Goal: Task Accomplishment & Management: Manage account settings

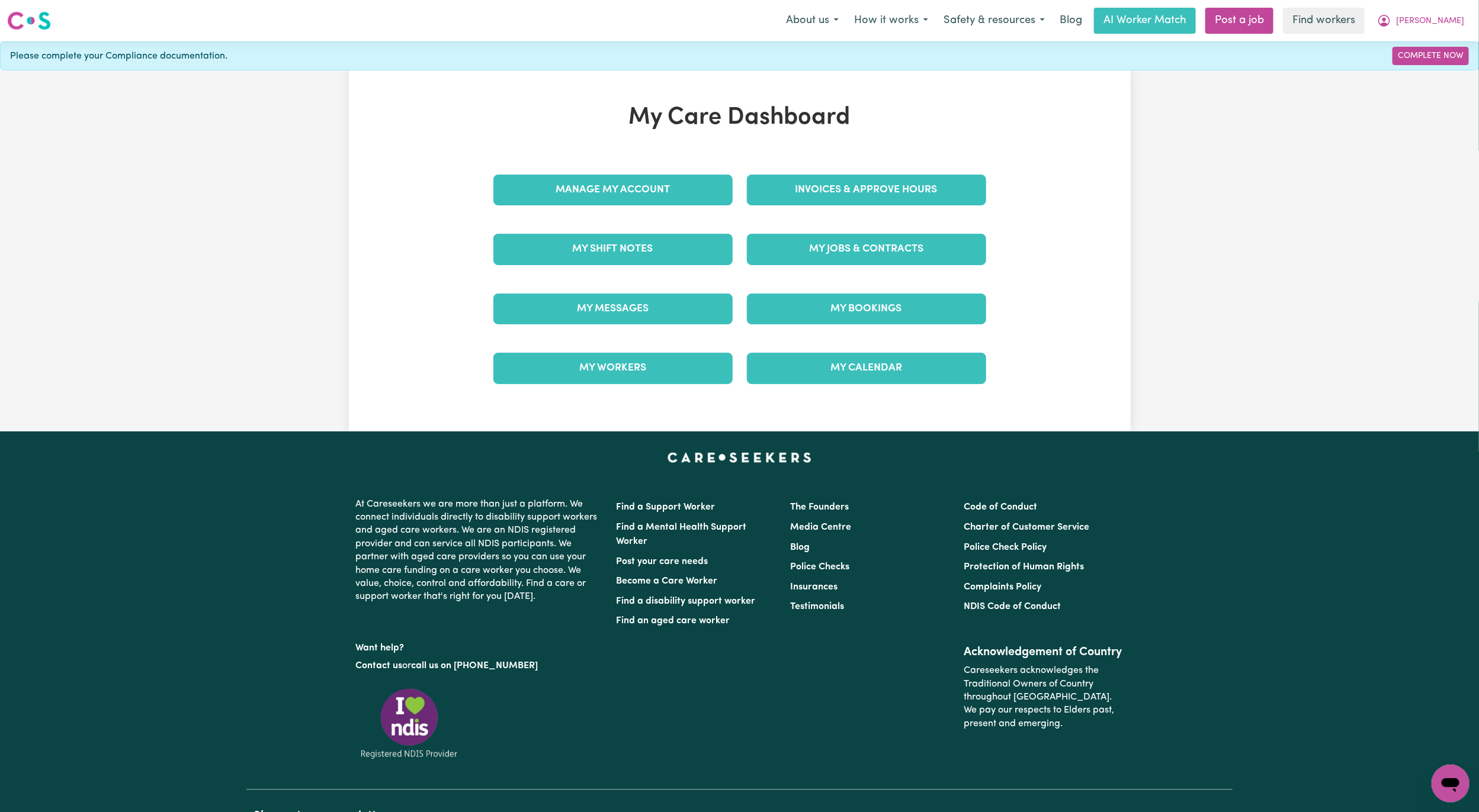
drag, startPoint x: 0, startPoint y: 0, endPoint x: 664, endPoint y: 153, distance: 681.4
click at [664, 153] on div "My Care Dashboard Manage My Account Invoices & Approve Hours My Shift Notes My …" at bounding box center [740, 251] width 521 height 295
click at [659, 185] on link "Manage My Account" at bounding box center [613, 190] width 239 height 31
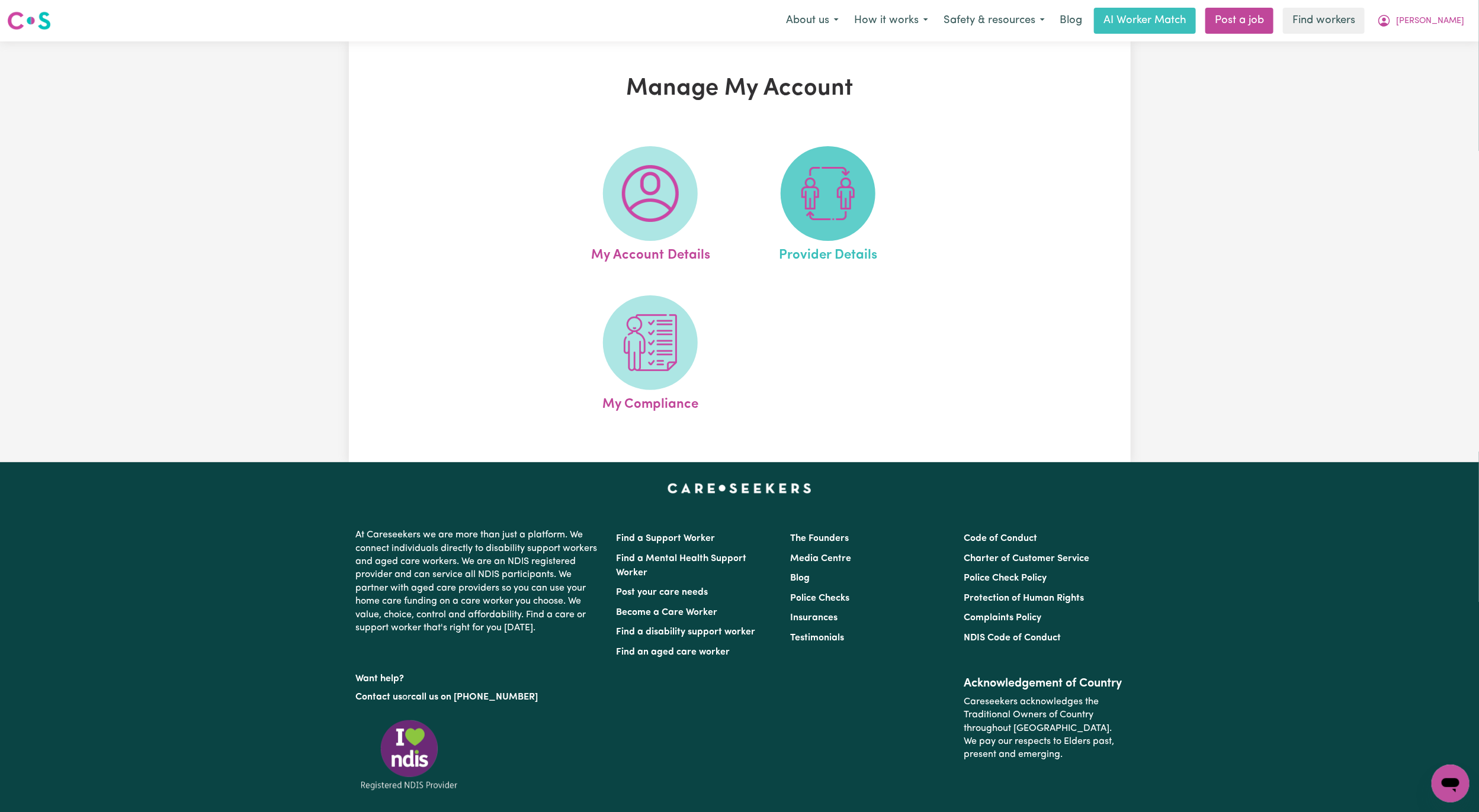
click at [805, 226] on span at bounding box center [828, 194] width 95 height 95
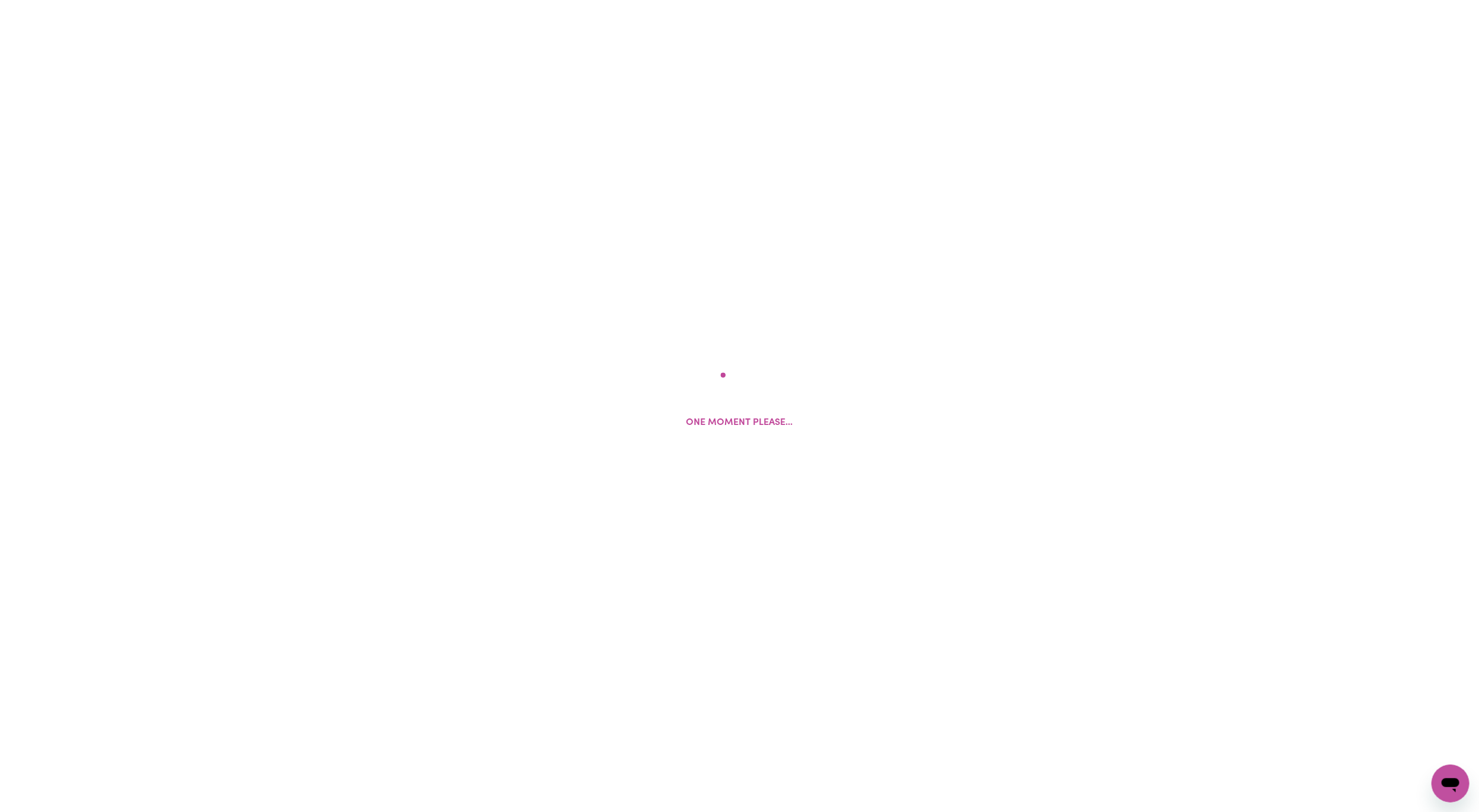
select select "AGED_HOME_CARE"
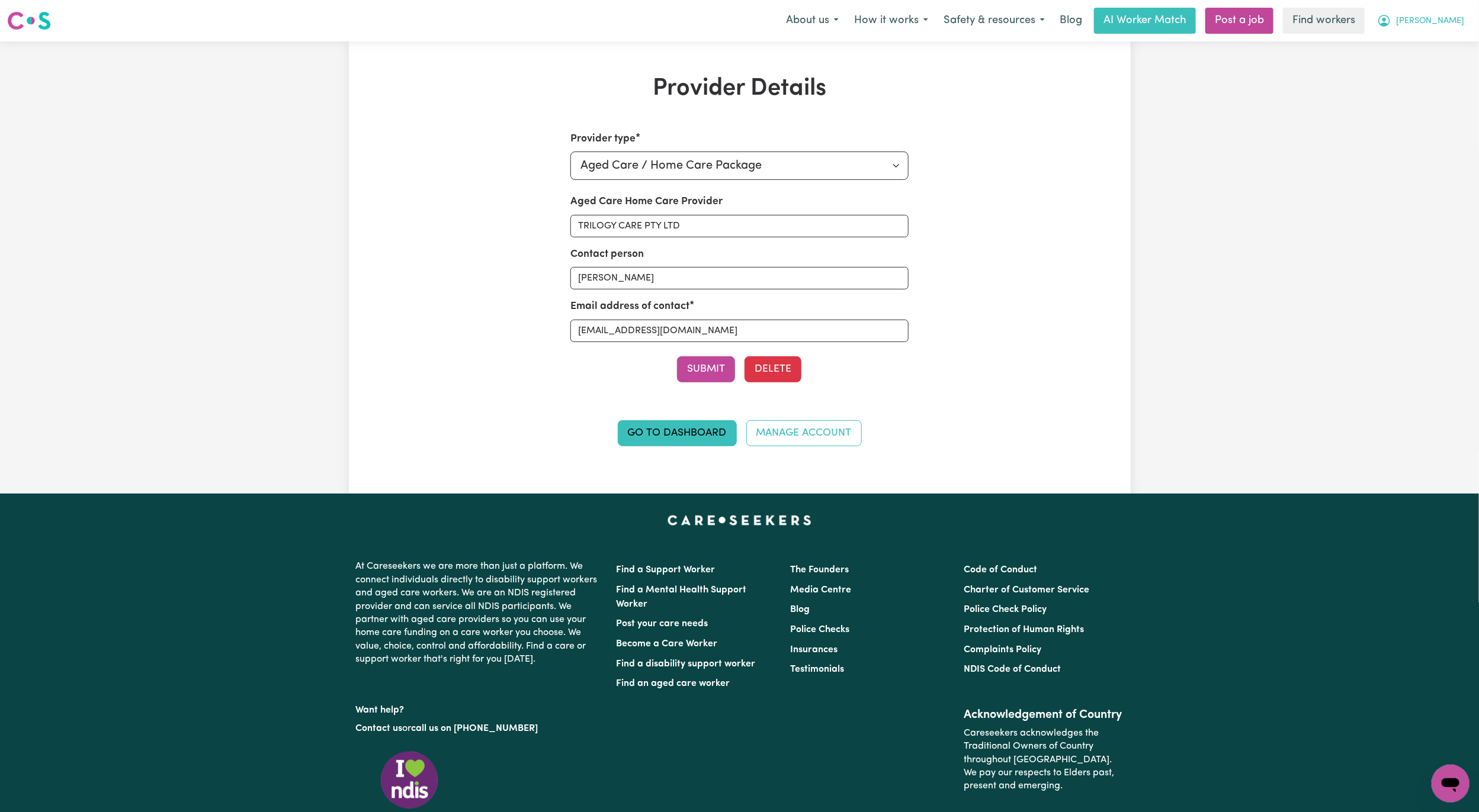
click at [1434, 29] on button "[PERSON_NAME]" at bounding box center [1421, 20] width 103 height 25
click at [1426, 41] on link "My Dashboard" at bounding box center [1425, 46] width 94 height 23
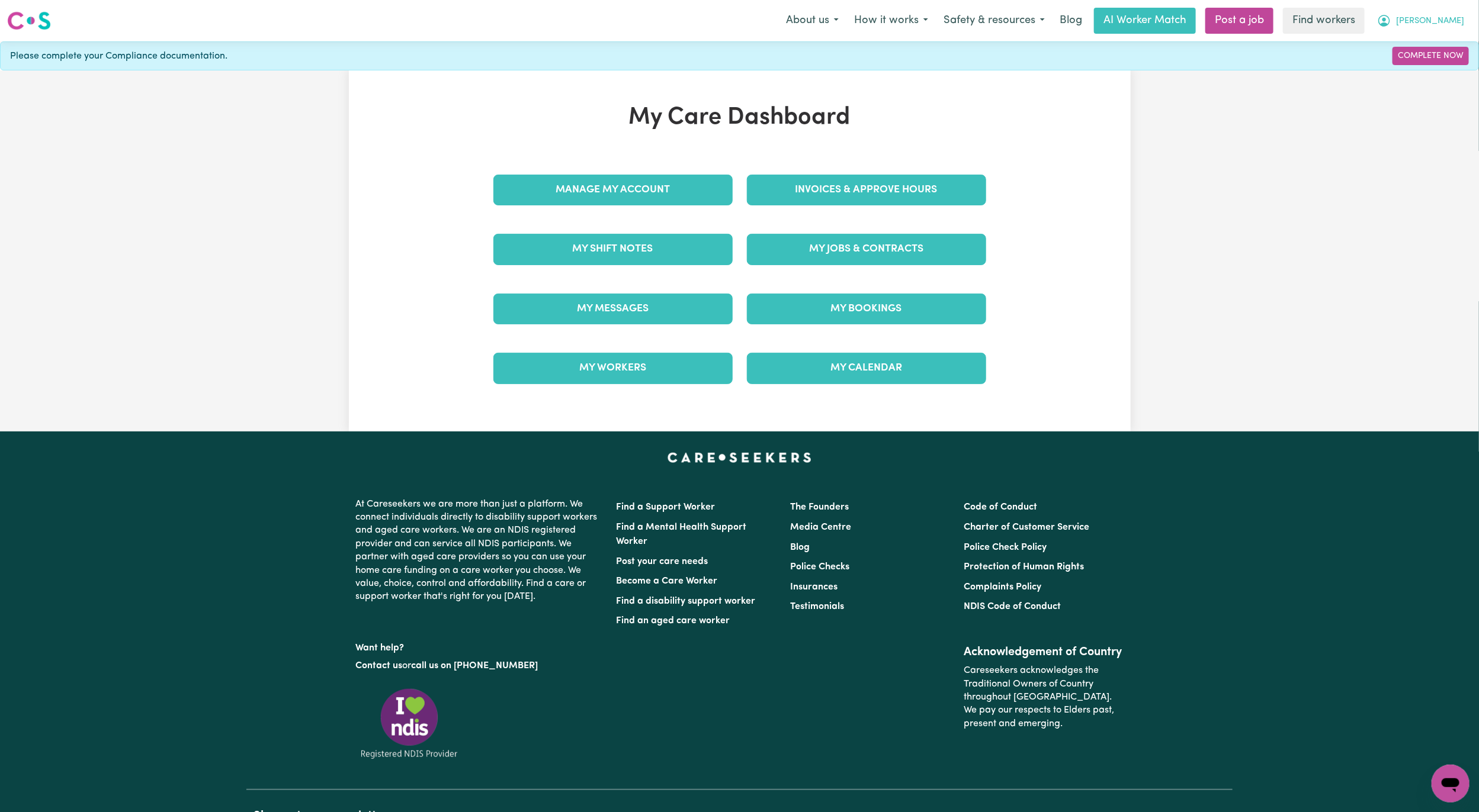
click at [1461, 18] on button "[PERSON_NAME]" at bounding box center [1421, 20] width 103 height 25
click at [1406, 80] on div "My Dashboard Logout" at bounding box center [1425, 57] width 95 height 46
click at [1445, 66] on link "Logout" at bounding box center [1425, 68] width 94 height 23
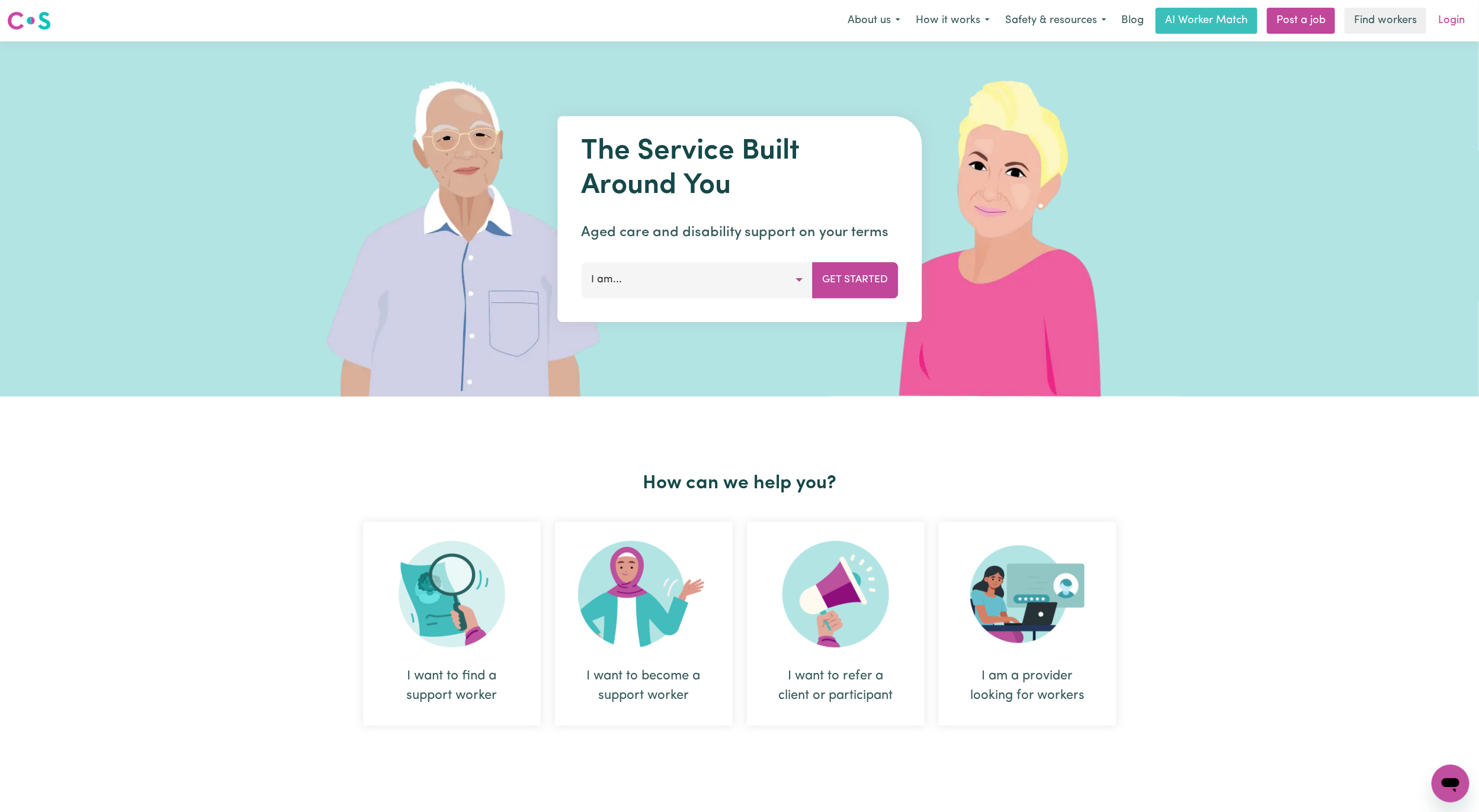
click at [1459, 18] on link "Login" at bounding box center [1451, 20] width 41 height 26
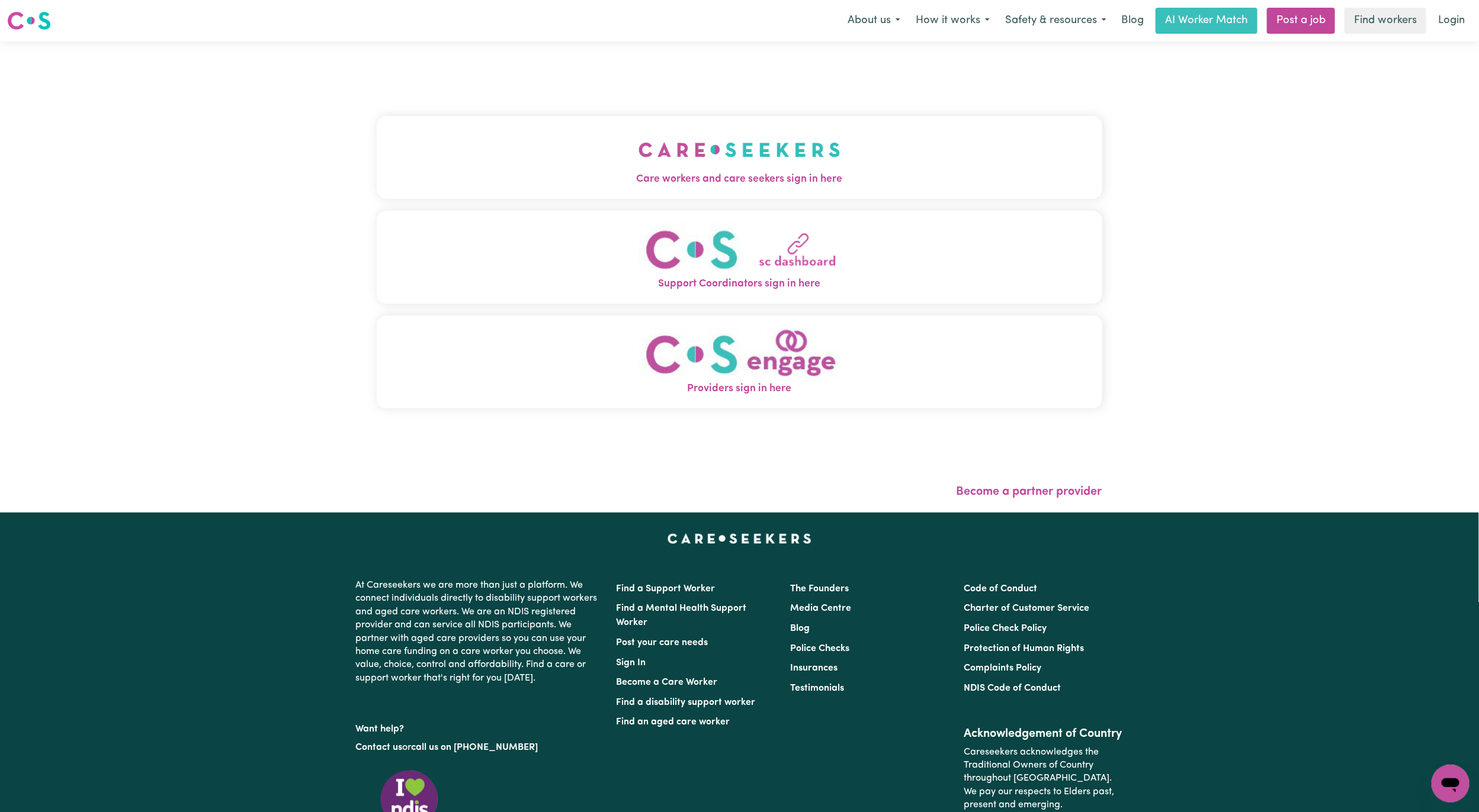
click at [602, 116] on button "Care workers and care seekers sign in here" at bounding box center [740, 157] width 726 height 83
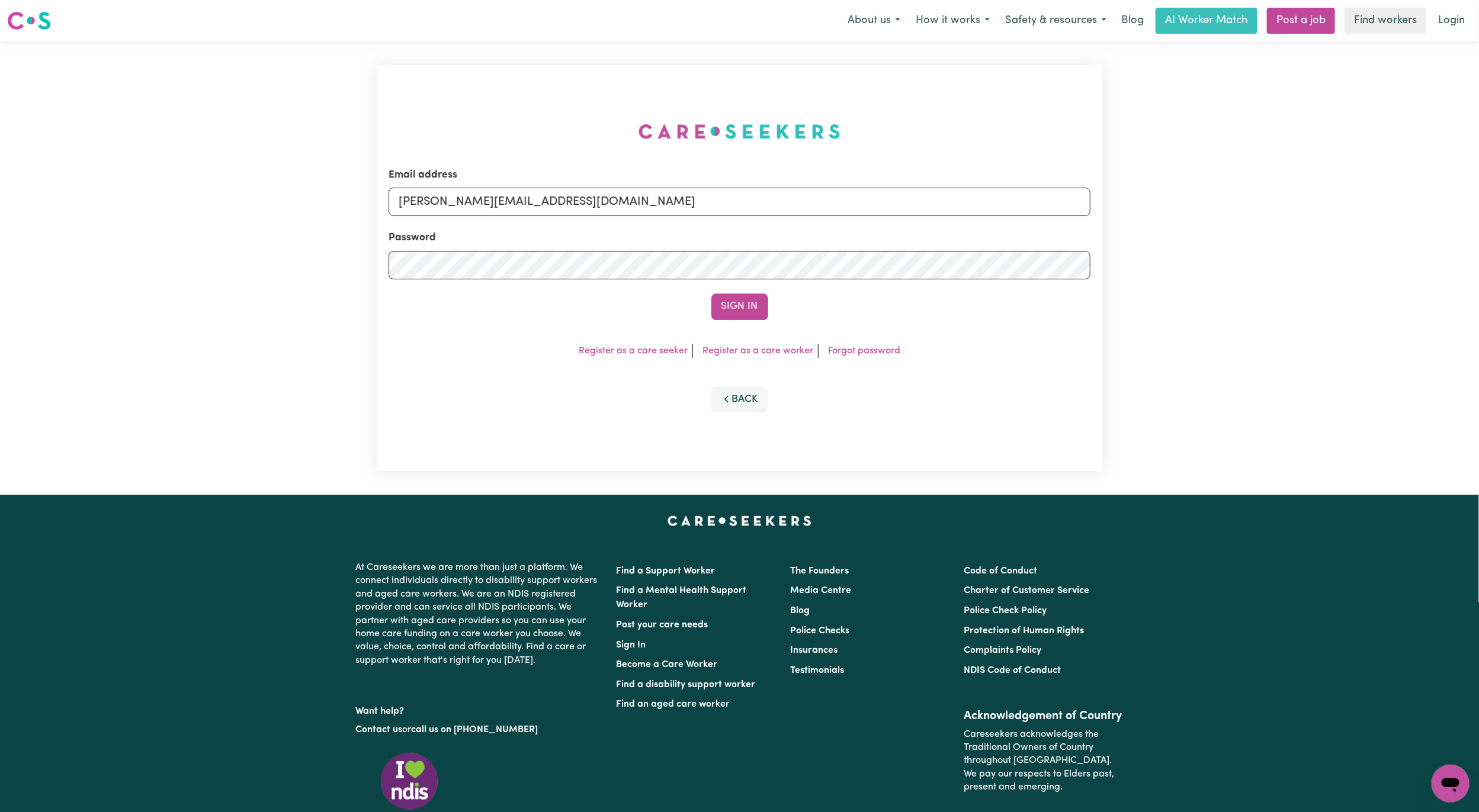
click at [602, 153] on div "Email address [PERSON_NAME][EMAIL_ADDRESS][DOMAIN_NAME] Password Sign In Regist…" at bounding box center [740, 268] width 726 height 406
click at [482, 205] on input "[PERSON_NAME][EMAIL_ADDRESS][DOMAIN_NAME]" at bounding box center [740, 202] width 702 height 28
drag, startPoint x: 457, startPoint y: 203, endPoint x: 858, endPoint y: 227, distance: 401.7
click at [858, 227] on form "Email address [EMAIL_ADDRESS][PERSON_NAME][DOMAIN_NAME] Password Sign In" at bounding box center [740, 244] width 702 height 153
type input "[EMAIL_ADDRESS][DOMAIN_NAME]"
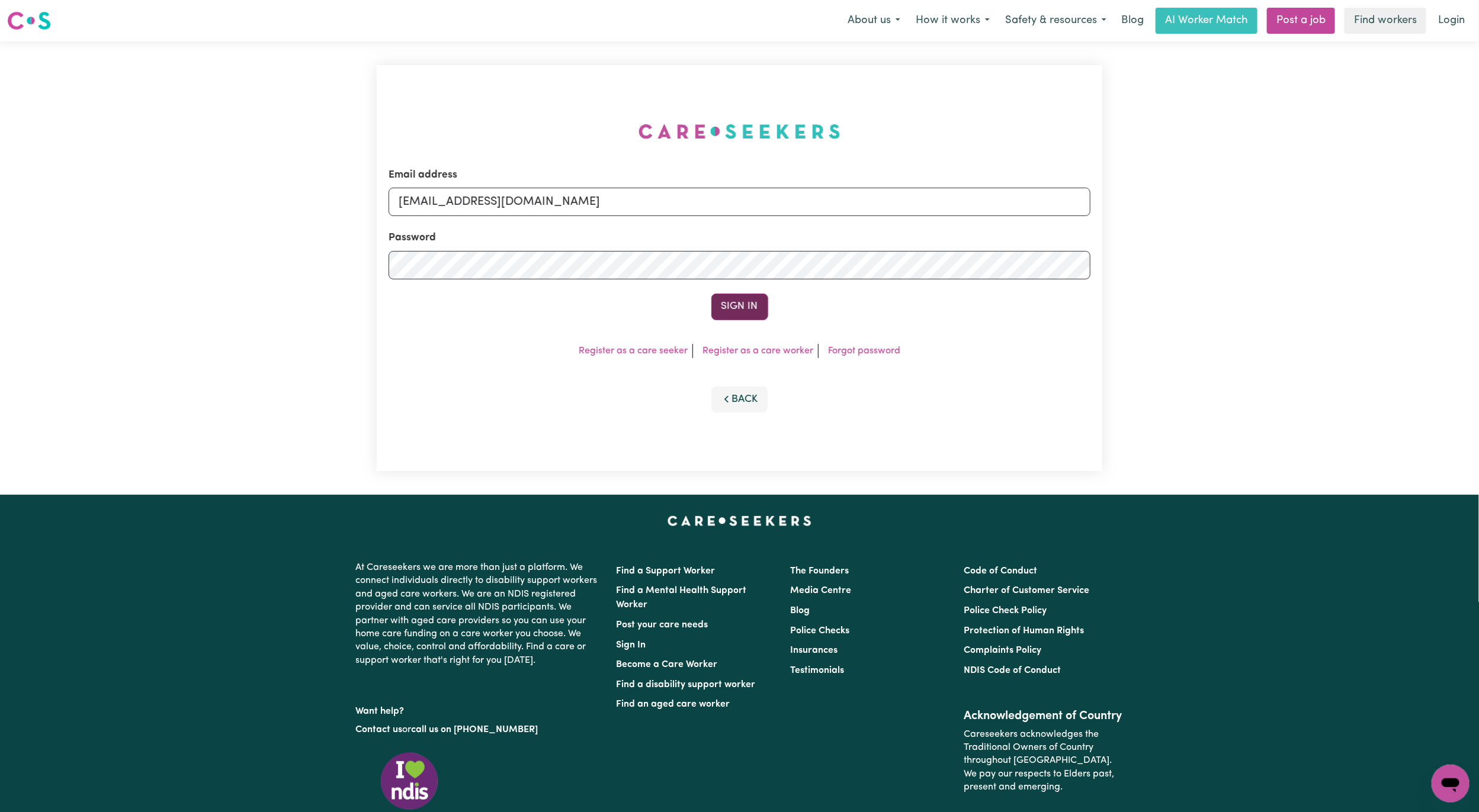
click at [711, 294] on button "Sign In" at bounding box center [740, 306] width 57 height 26
